Goal: Contribute content: Contribute content

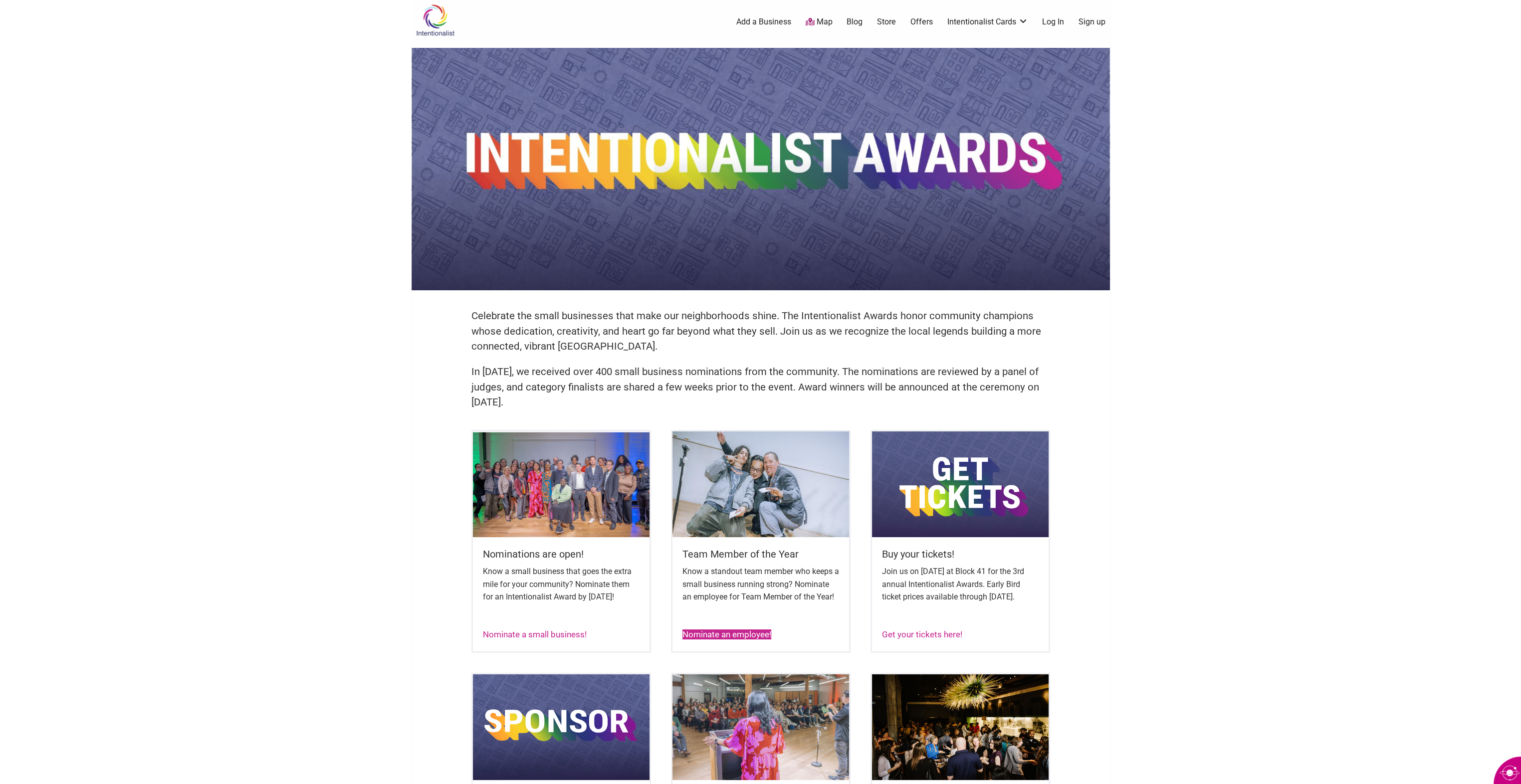
click at [750, 639] on link "Nominate an employee!" at bounding box center [726, 635] width 89 height 10
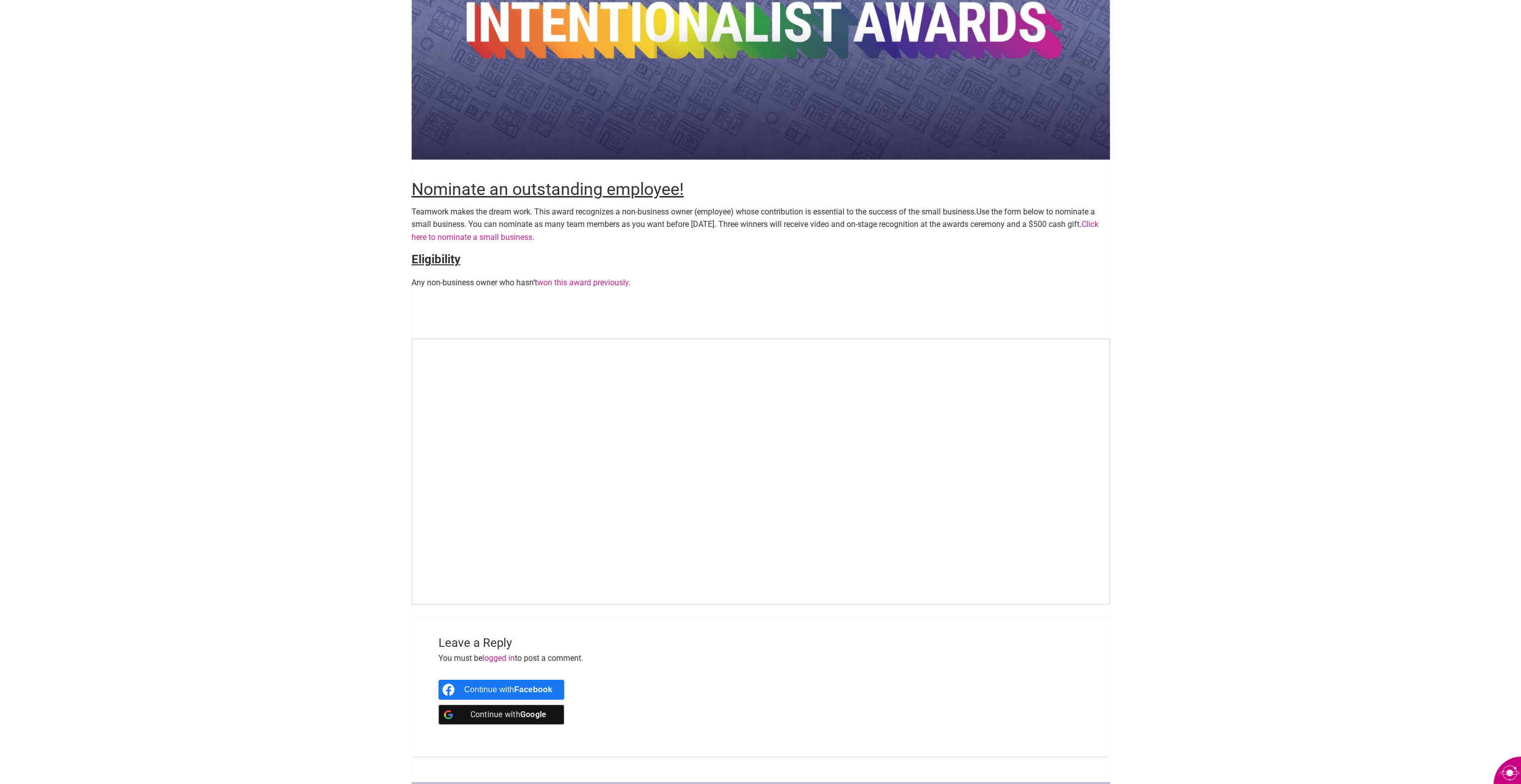
scroll to position [99, 0]
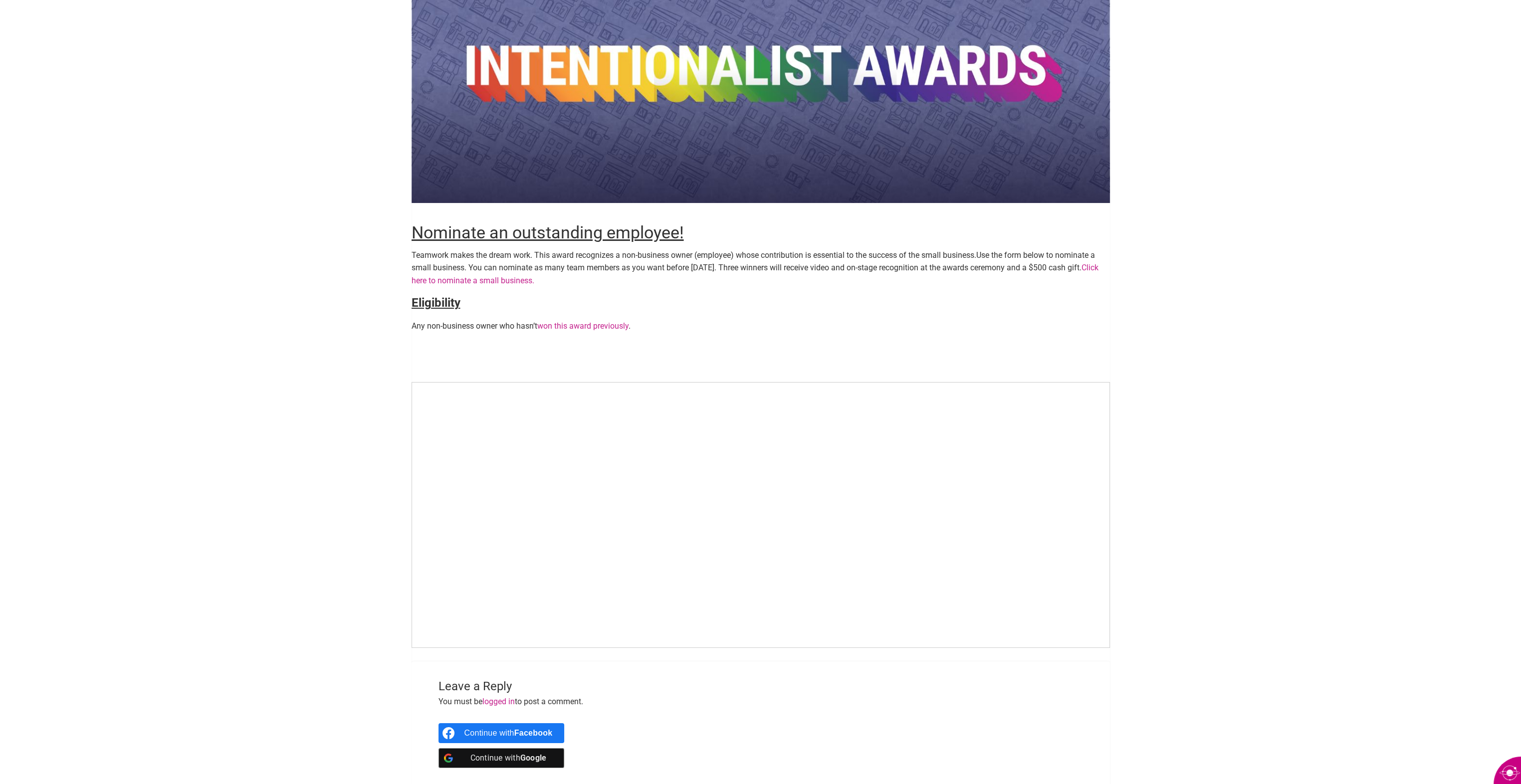
click at [543, 763] on div "Continue with Google" at bounding box center [509, 758] width 89 height 20
